Goal: Contribute content: Contribute content

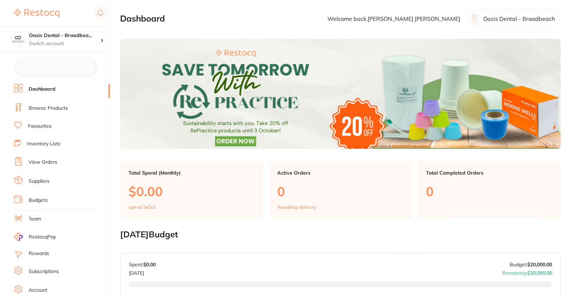
click at [60, 108] on link "Browse Products" at bounding box center [48, 108] width 39 height 7
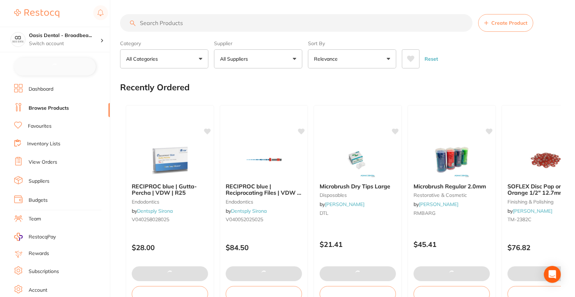
checkbox input "false"
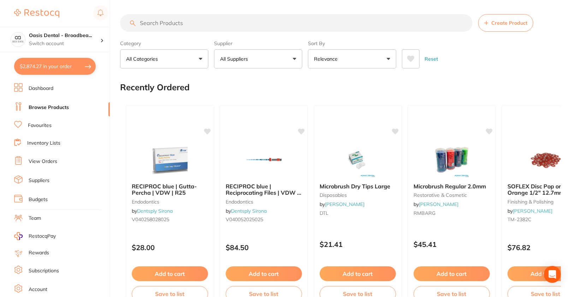
click at [515, 15] on button "Create Product" at bounding box center [505, 23] width 55 height 18
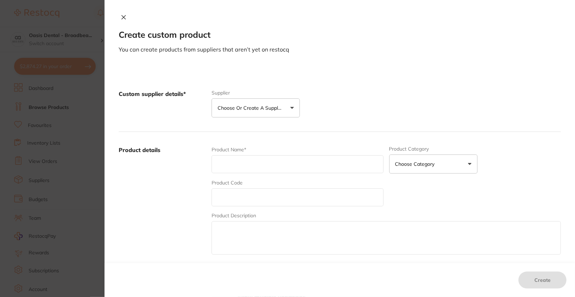
click at [268, 115] on button "Choose or create a supplier" at bounding box center [255, 108] width 88 height 19
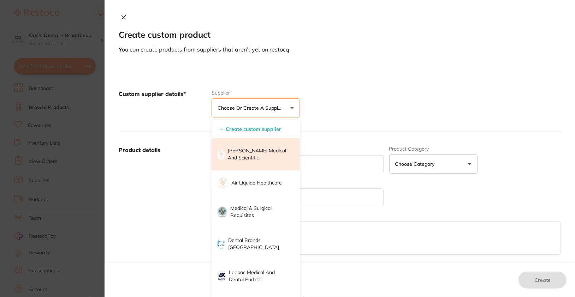
click at [272, 161] on li "[PERSON_NAME] Medical and Scientific" at bounding box center [255, 154] width 88 height 32
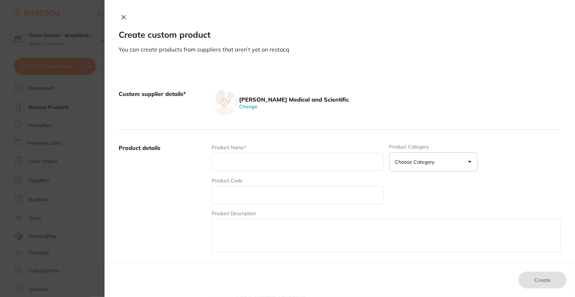
click at [449, 94] on div "[PERSON_NAME] Medical and Scientific Change" at bounding box center [385, 102] width 349 height 25
click at [276, 163] on input "text" at bounding box center [297, 162] width 172 height 18
paste input "SKINMAN 90 SURGICAL RUB 1LTR ECOLAB (7100103) EACH"
type input "SKINMAN 90 SURGICAL RUB 1LTR ECOLAB (7100103) EACH"
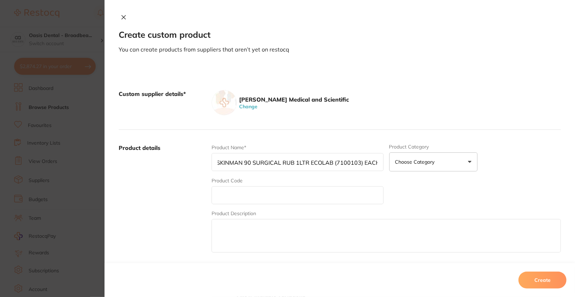
scroll to position [0, 0]
click at [256, 193] on input "text" at bounding box center [297, 195] width 172 height 18
paste input "12219-EC"
type input "12219-EC"
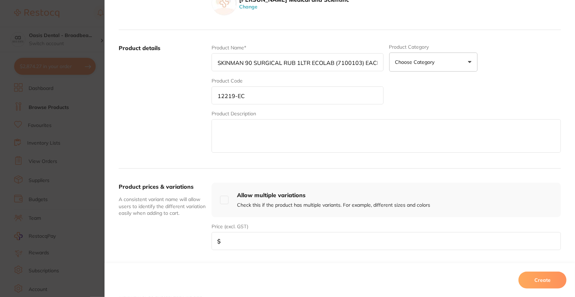
scroll to position [121, 0]
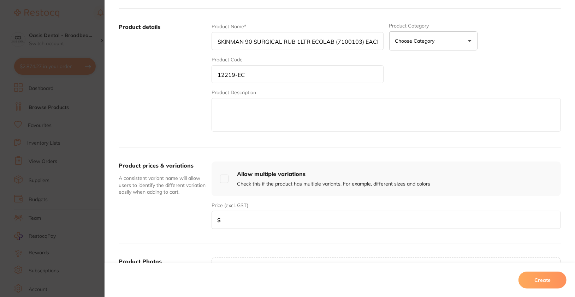
click at [288, 220] on input "number" at bounding box center [385, 220] width 349 height 18
paste input "31.38"
type input "31.38"
click at [268, 113] on textarea at bounding box center [385, 115] width 349 height 34
paste textarea "Loremips do sitametc adipiscing elit sed doe temp incididuntut – laboreetd ma 7…"
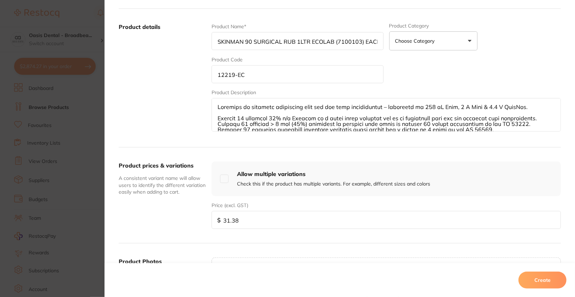
scroll to position [58, 0]
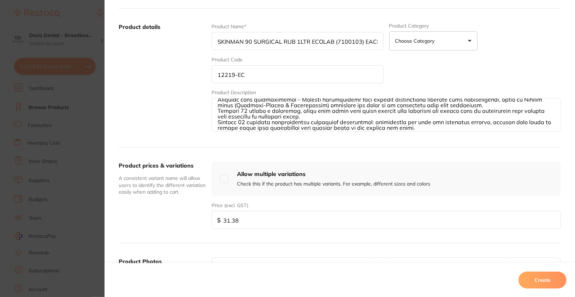
type textarea "Loremips do sitametc adipiscing elit sed doe temp incididuntut – laboreetd ma 7…"
click at [187, 122] on label "Product details" at bounding box center [162, 78] width 87 height 110
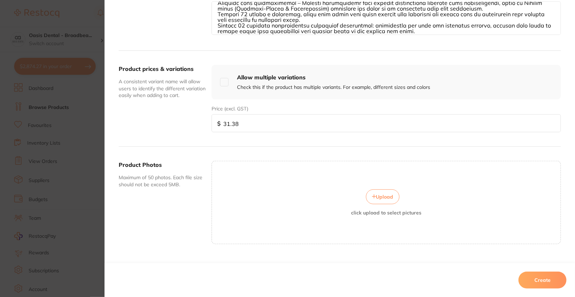
scroll to position [0, 0]
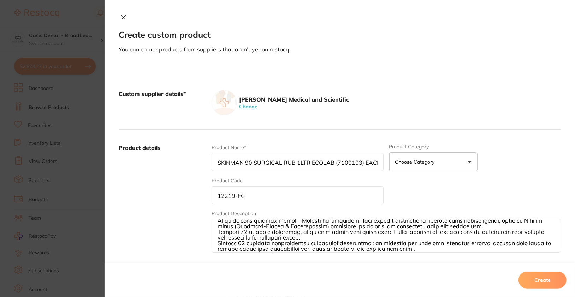
click at [552, 287] on button "Create" at bounding box center [542, 280] width 48 height 17
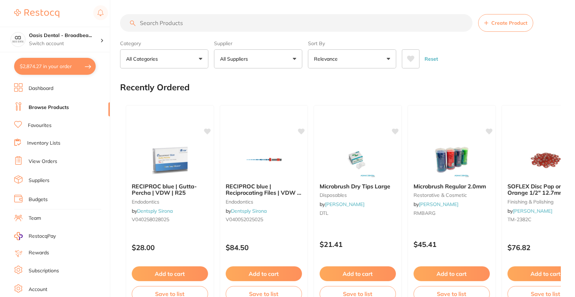
click at [274, 64] on button "All Suppliers" at bounding box center [258, 58] width 88 height 19
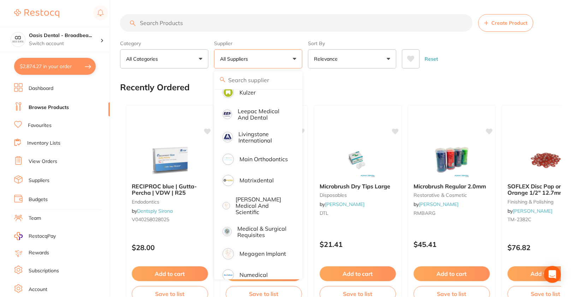
scroll to position [514, 0]
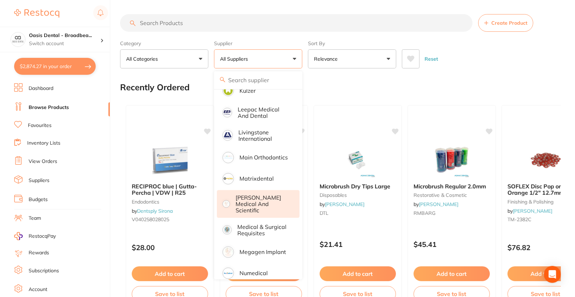
click at [267, 195] on p "[PERSON_NAME] Medical and Scientific" at bounding box center [263, 204] width 54 height 19
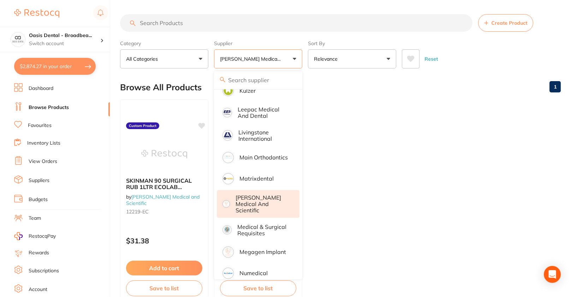
click at [510, 53] on div "Reset" at bounding box center [478, 56] width 153 height 25
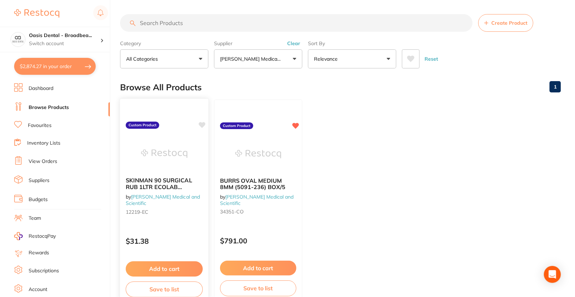
click at [204, 122] on icon at bounding box center [202, 125] width 7 height 6
click at [468, 106] on ul "SKINMAN 90 SURGICAL RUB 1LTR ECOLAB (7100103) EACH by [PERSON_NAME] Medical and…" at bounding box center [340, 201] width 441 height 203
